Goal: Obtain resource: Obtain resource

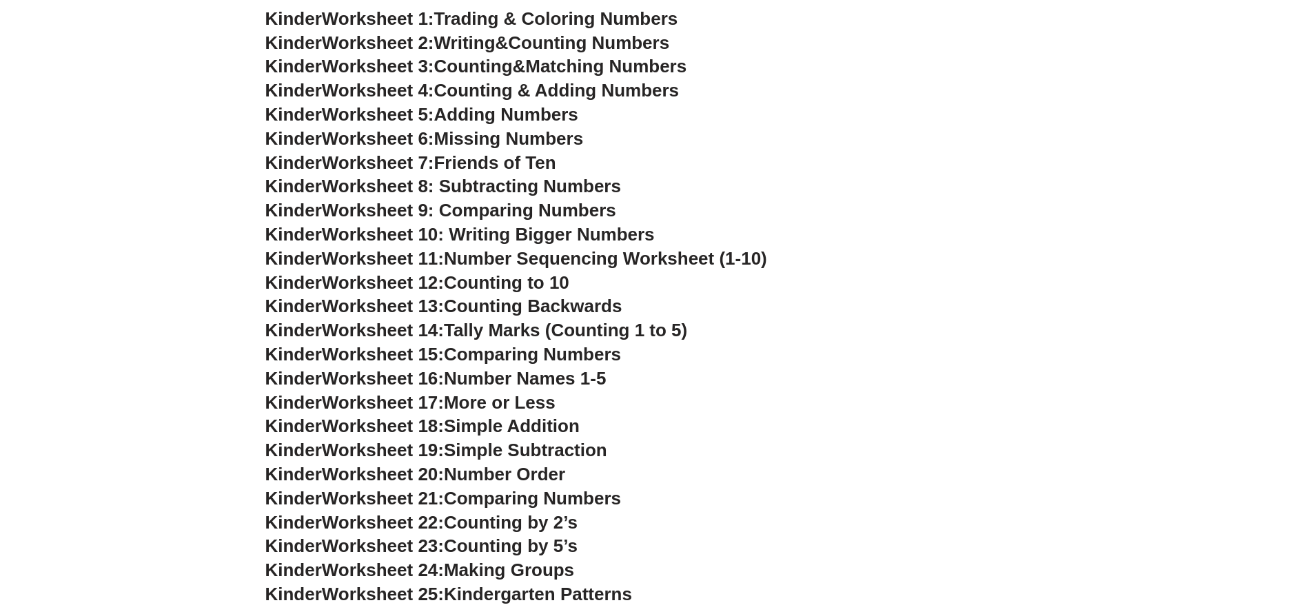
scroll to position [414, 0]
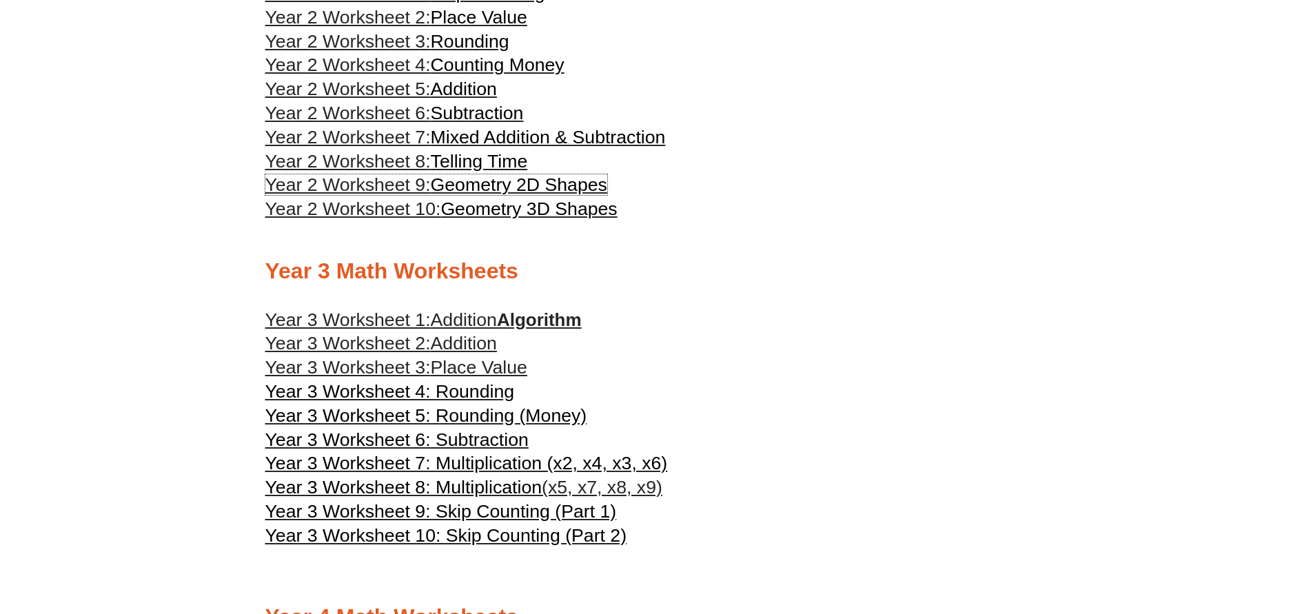
scroll to position [1310, 0]
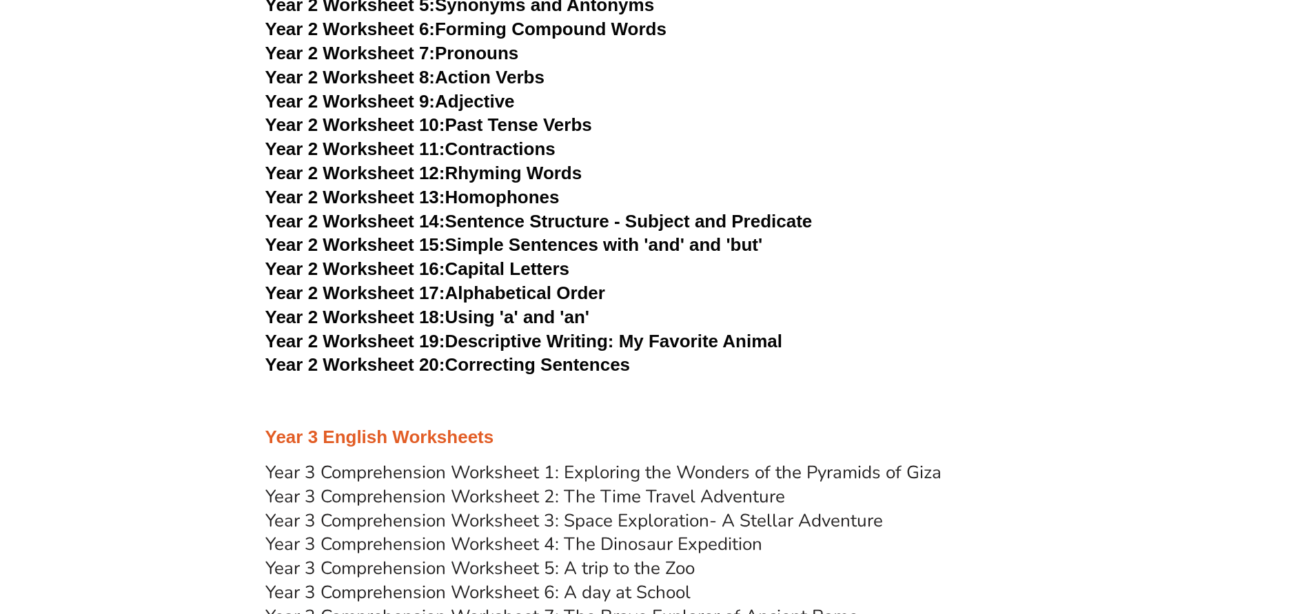
scroll to position [3653, 0]
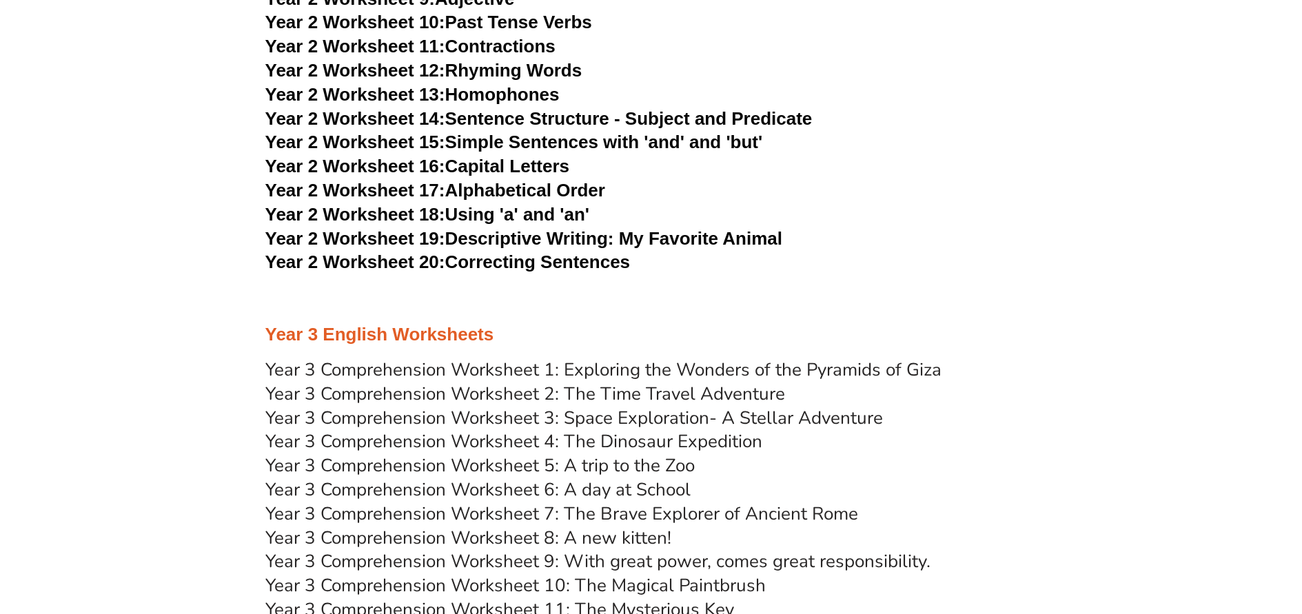
click at [480, 211] on link "Year 2 Worksheet 18: Using 'a' and 'an'" at bounding box center [427, 214] width 324 height 21
click at [523, 185] on link "Year 2 Worksheet 17: Alphabetical Order" at bounding box center [435, 190] width 340 height 21
click at [526, 165] on link "Year 2 Worksheet 16: Capital Letters" at bounding box center [417, 166] width 304 height 21
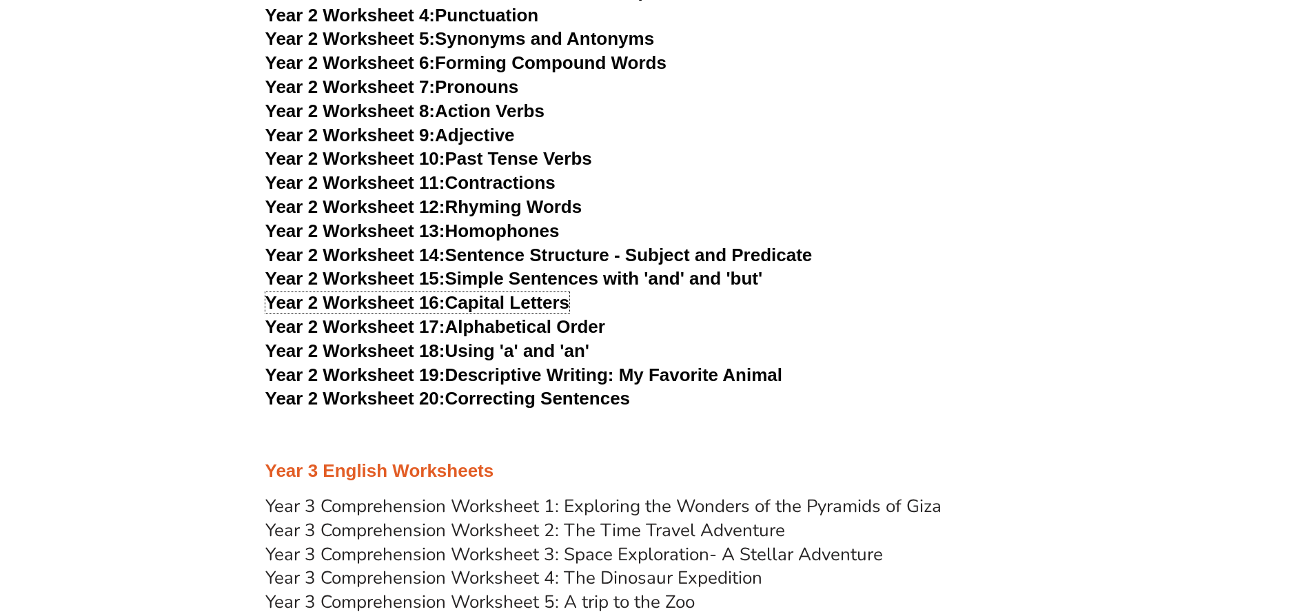
scroll to position [3516, 0]
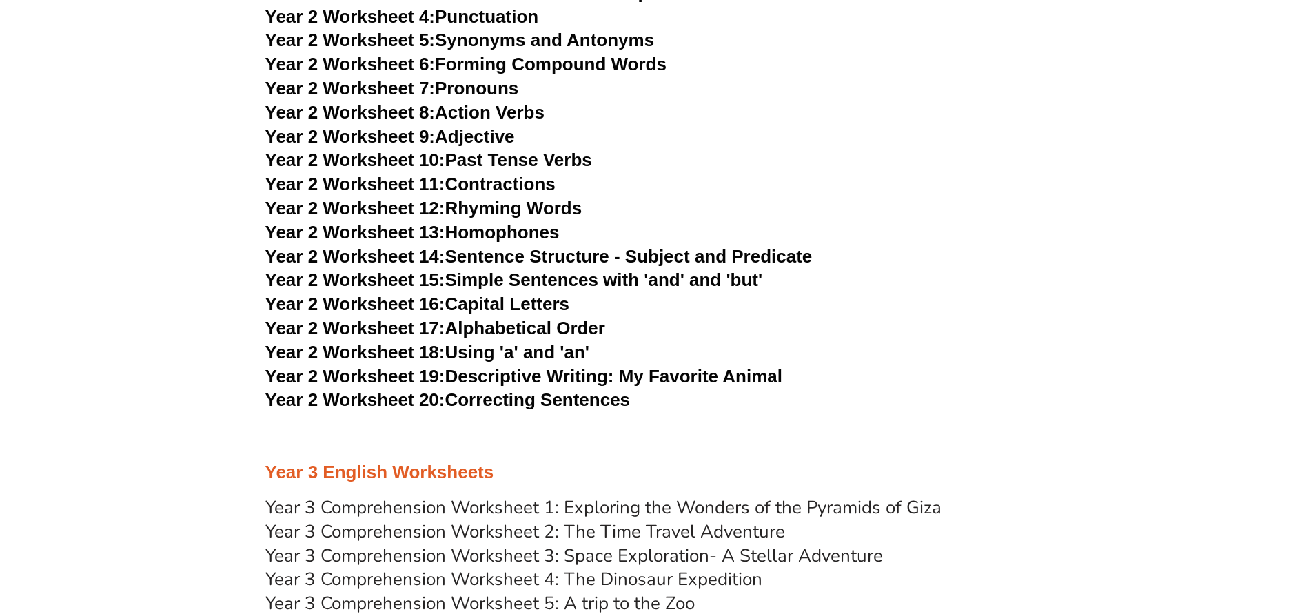
click at [480, 261] on link "Year 2 Worksheet 14: Sentence Structure - Subject and Predicate" at bounding box center [538, 256] width 547 height 21
click at [519, 233] on link "Year 2 Worksheet 13: Homophones" at bounding box center [412, 232] width 294 height 21
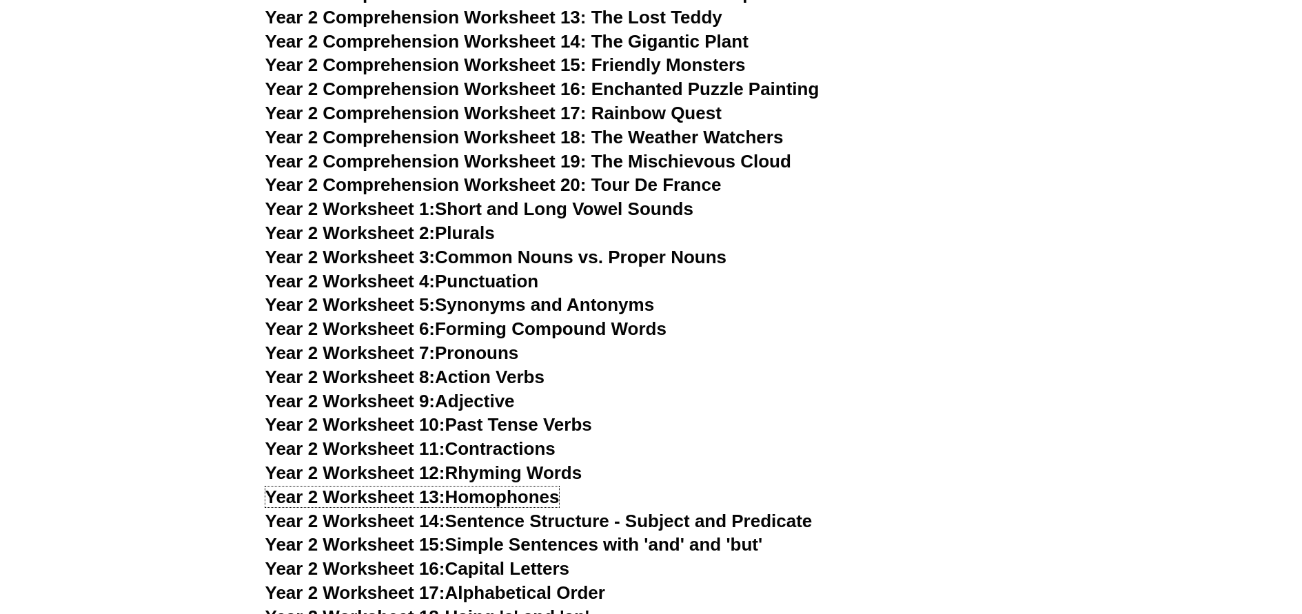
scroll to position [3240, 0]
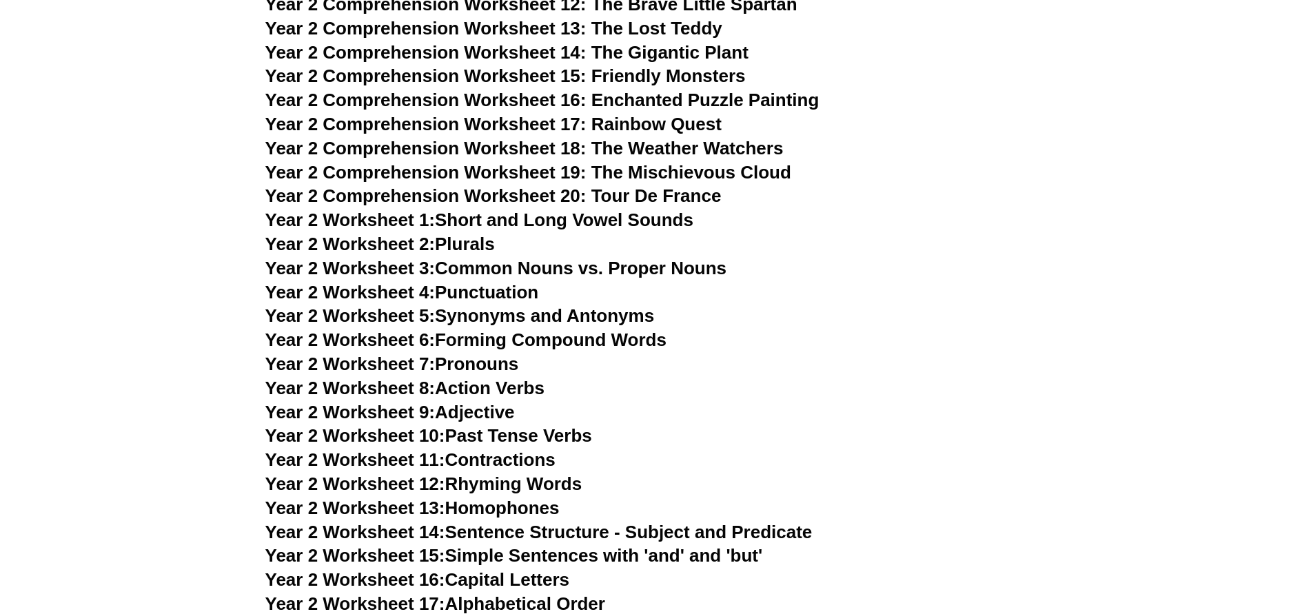
click at [506, 219] on link "Year 2 Worksheet 1: Short and Long Vowel Sounds" at bounding box center [479, 220] width 428 height 21
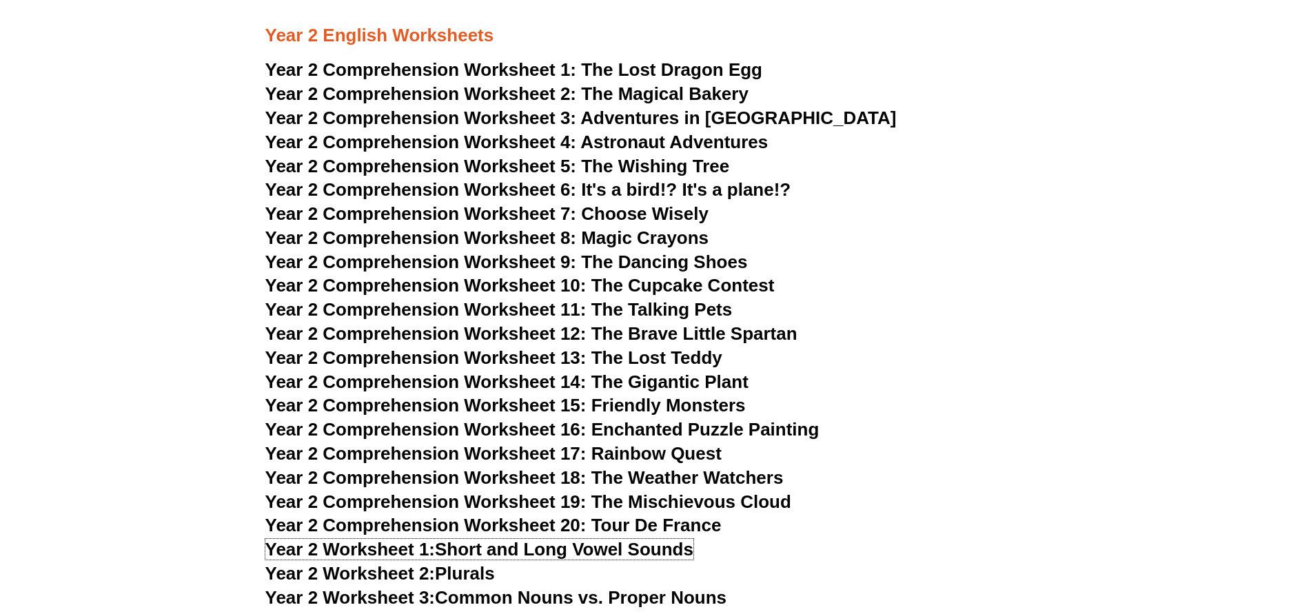
scroll to position [2826, 0]
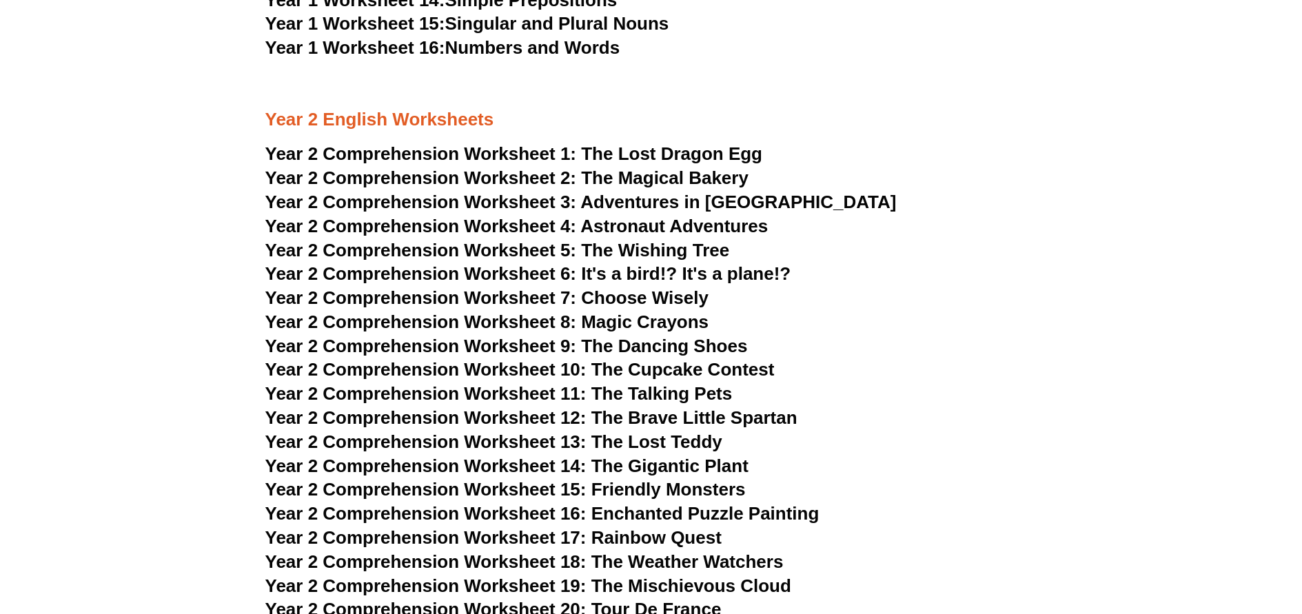
click at [663, 393] on span "Year 2 Comprehension Worksheet 11: The Talking Pets" at bounding box center [498, 393] width 467 height 21
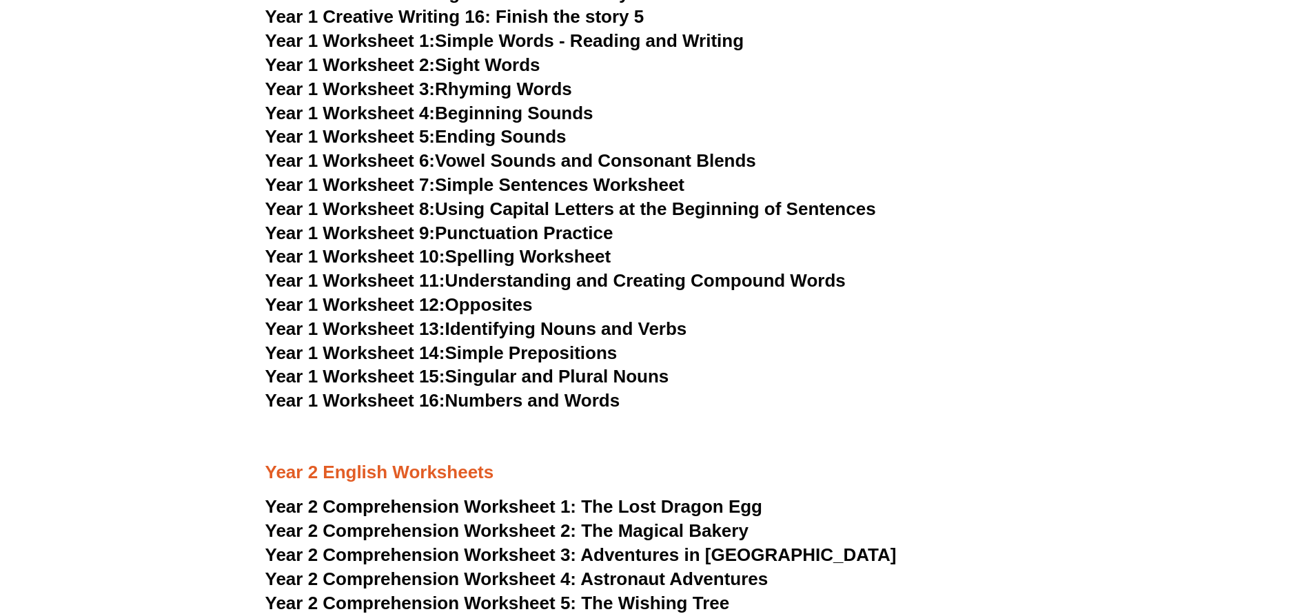
scroll to position [2344, 0]
